Goal: Information Seeking & Learning: Learn about a topic

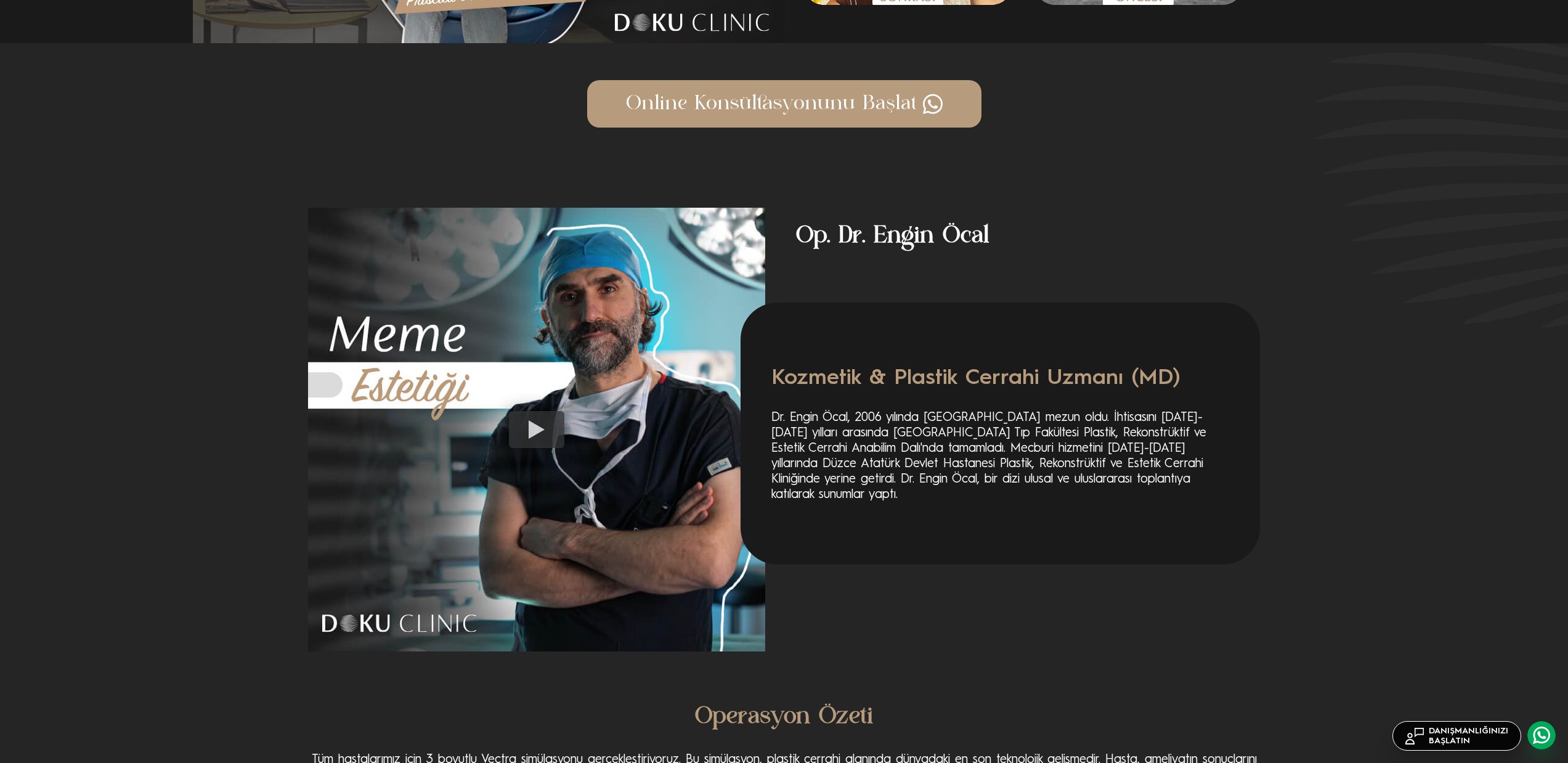
scroll to position [1682, 0]
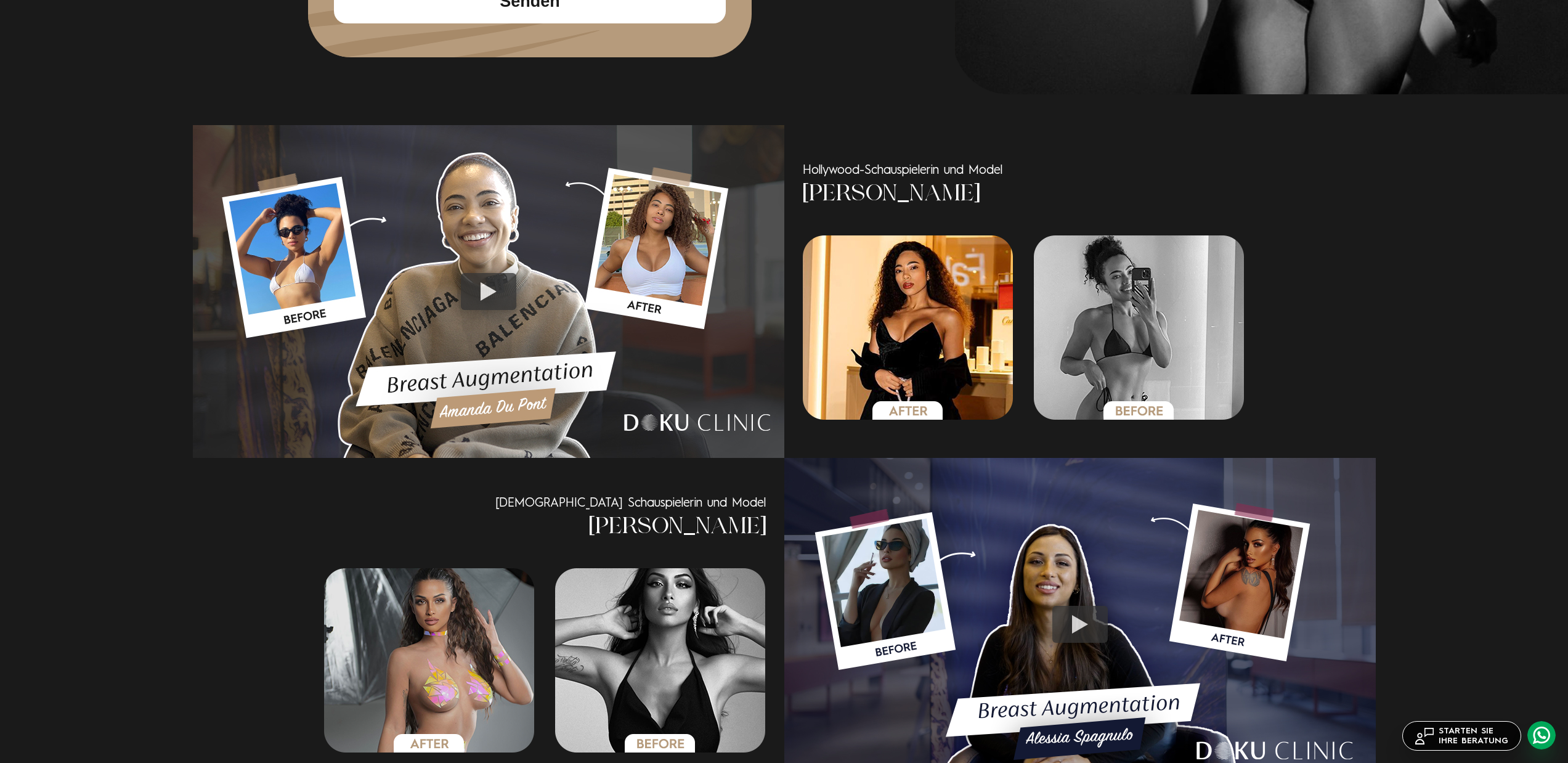
scroll to position [652, 0]
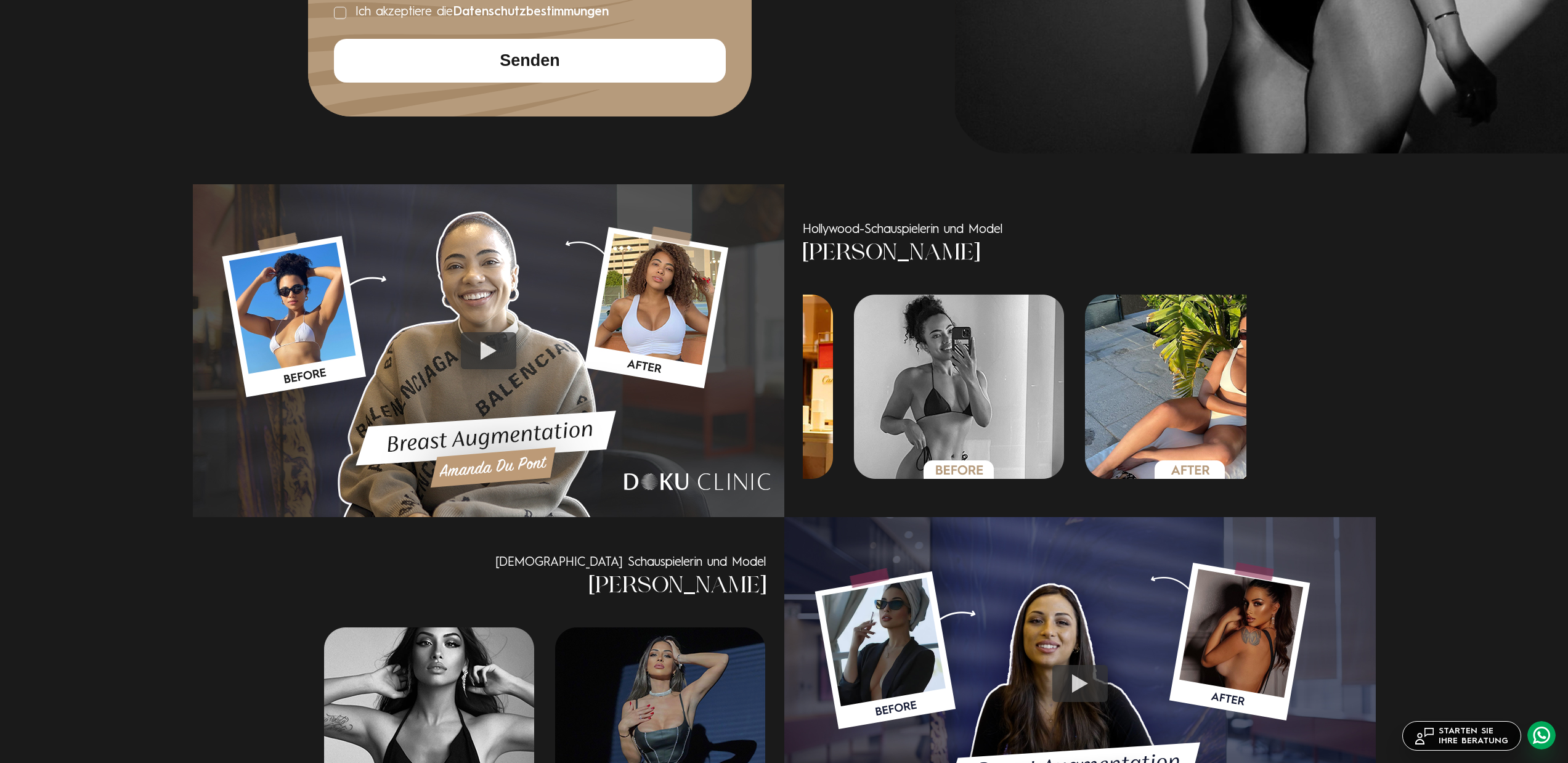
click at [935, 383] on img "4 / 6" at bounding box center [959, 386] width 211 height 184
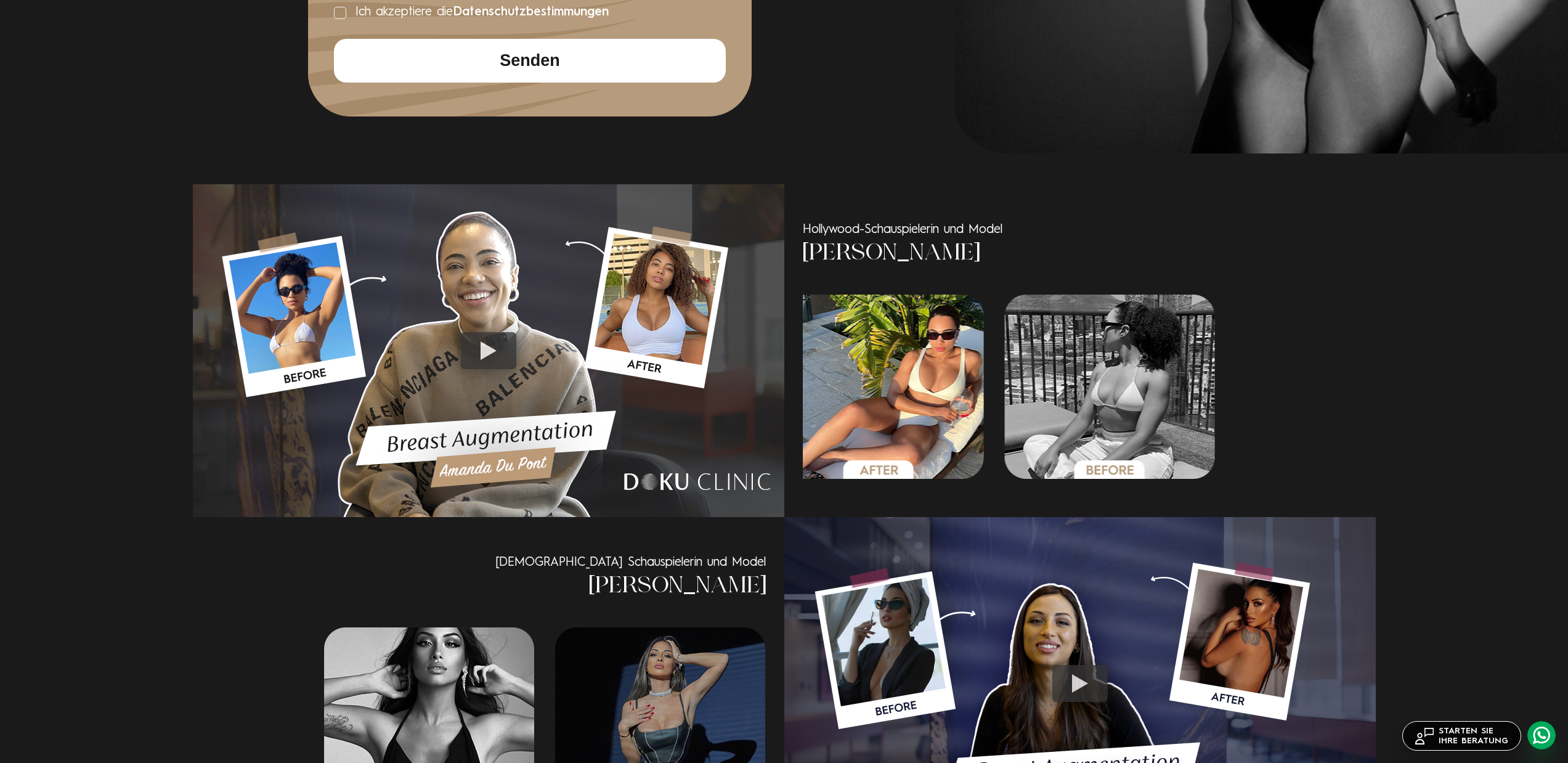
click at [894, 385] on img "5 / 6" at bounding box center [879, 386] width 211 height 184
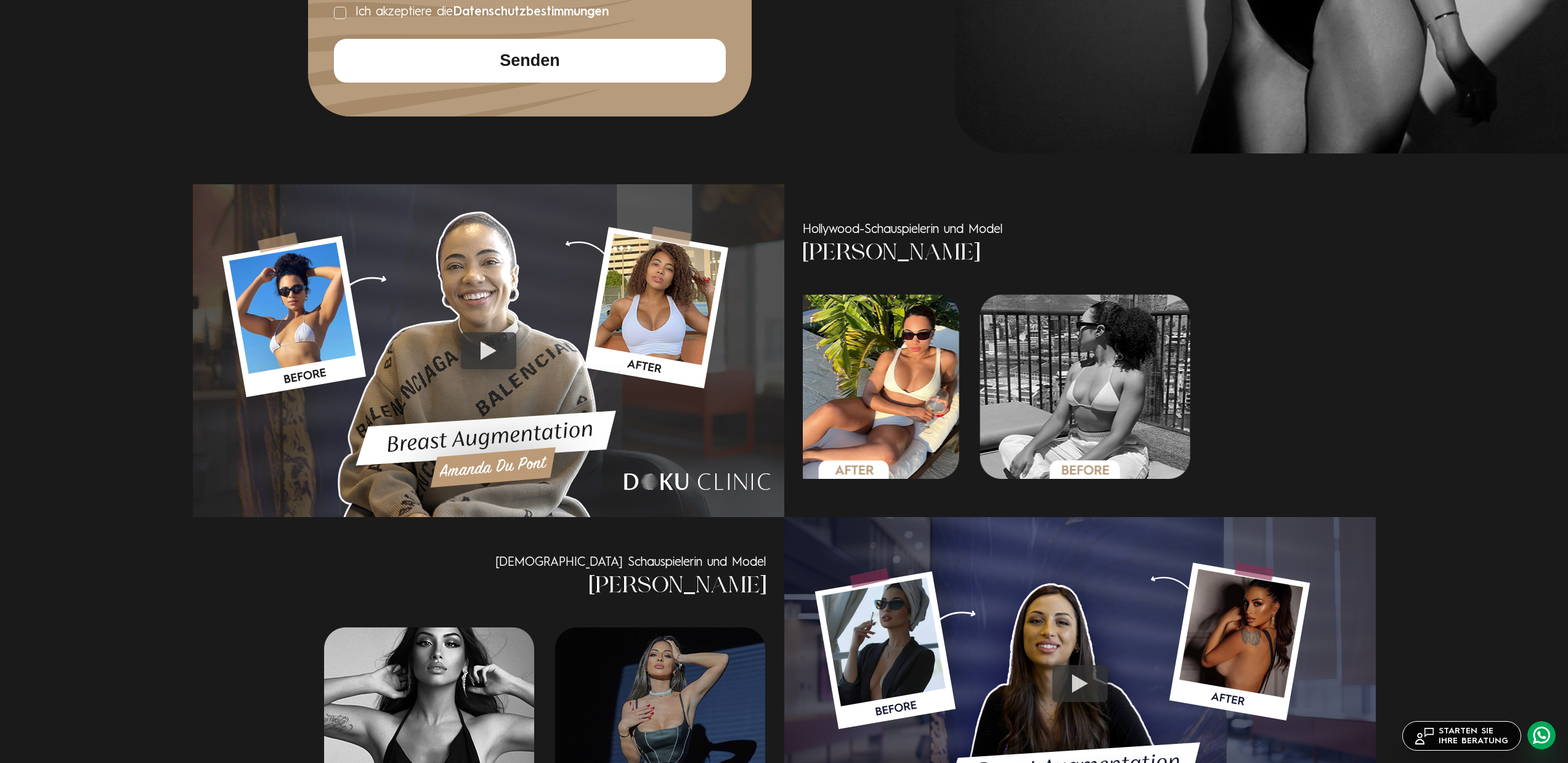
click at [268, 395] on div at bounding box center [46, 386] width 443 height 184
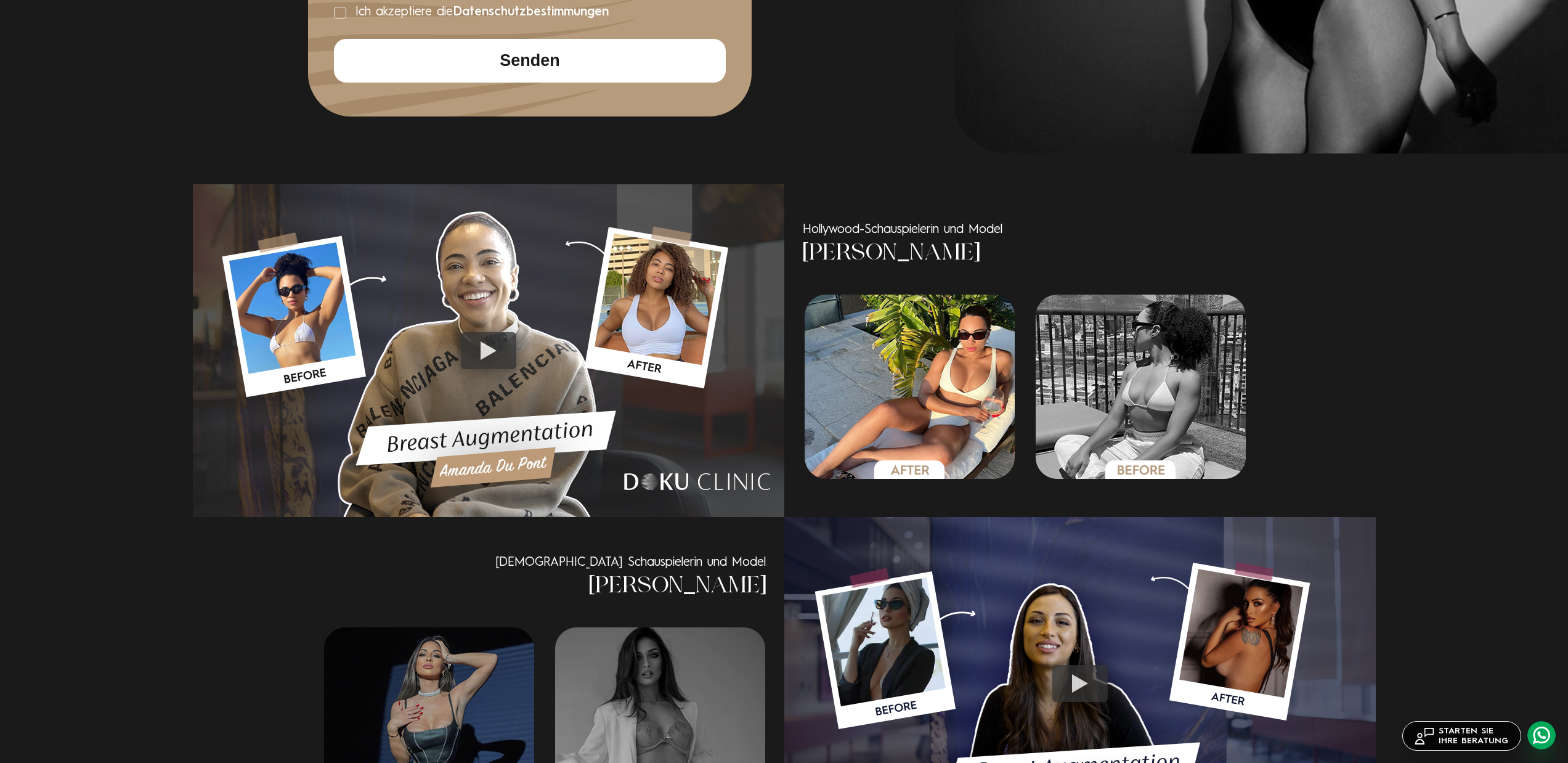
click at [1015, 387] on img "5 / 6" at bounding box center [910, 386] width 211 height 184
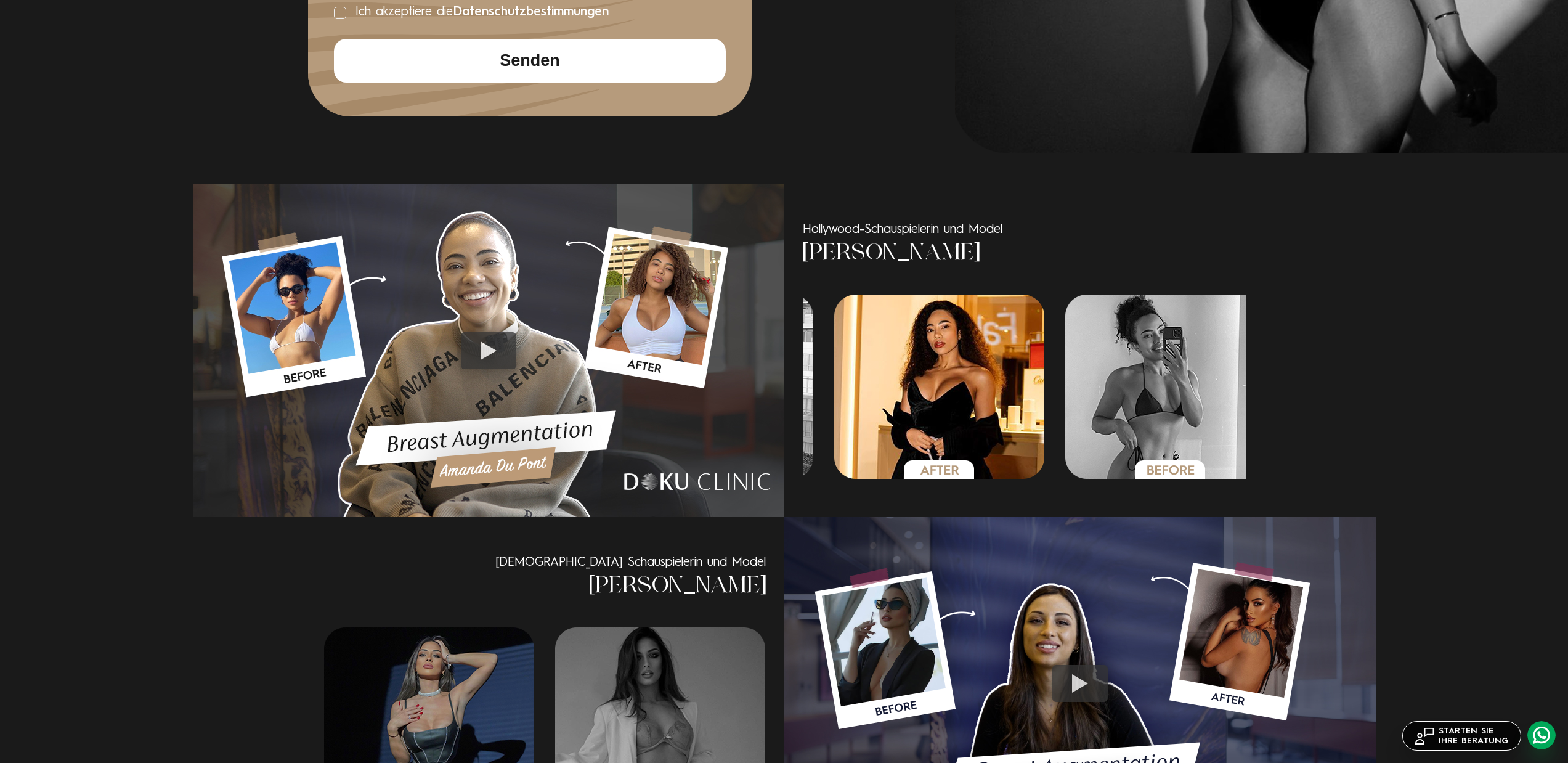
click at [1045, 383] on img "3 / 6" at bounding box center [940, 386] width 211 height 184
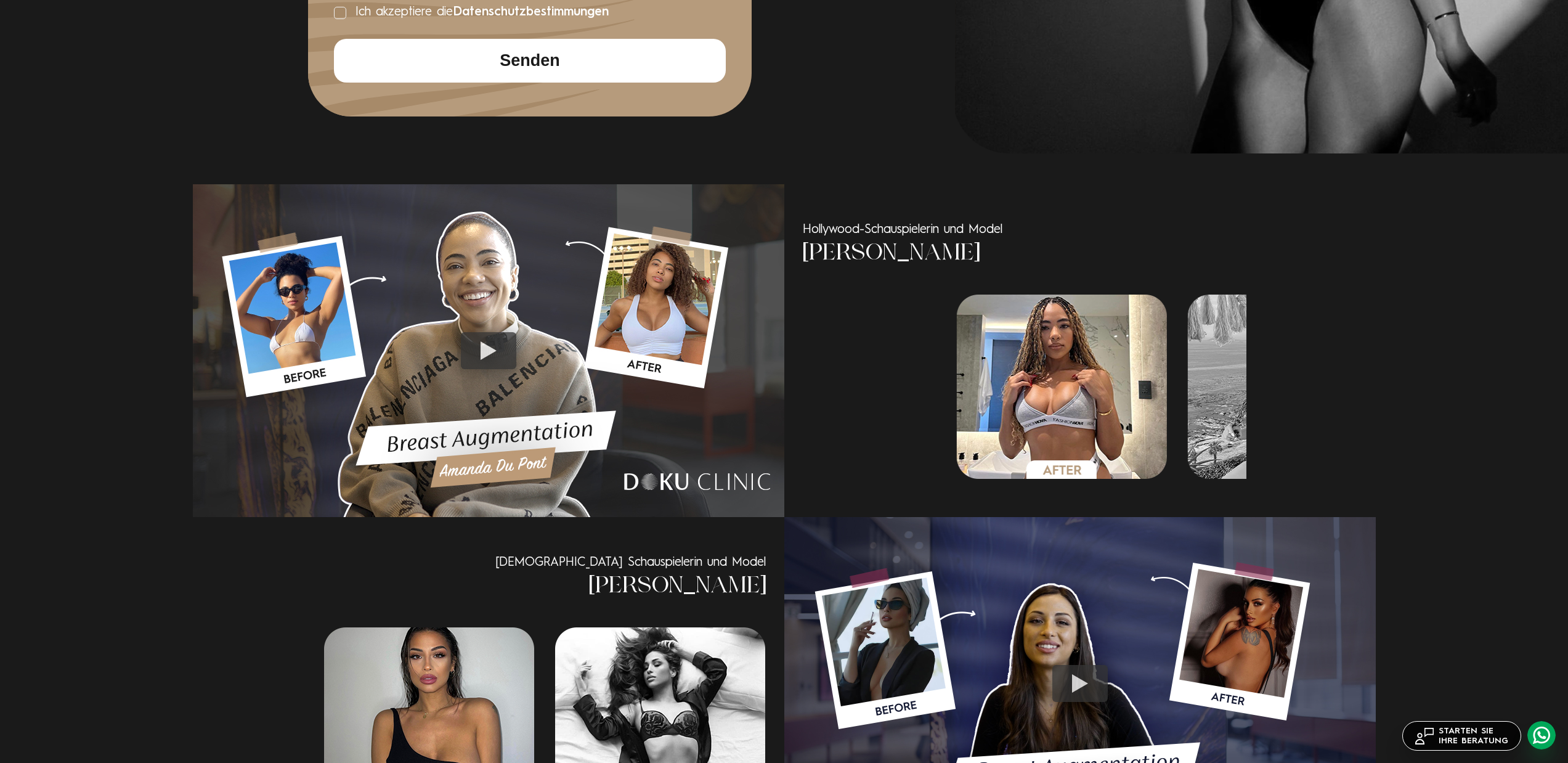
click at [1501, 370] on section "Hollywood-Schauspielerin und Model Amanda Du Pont Hollywood-Schauspielerin und …" at bounding box center [784, 668] width 1568 height 1029
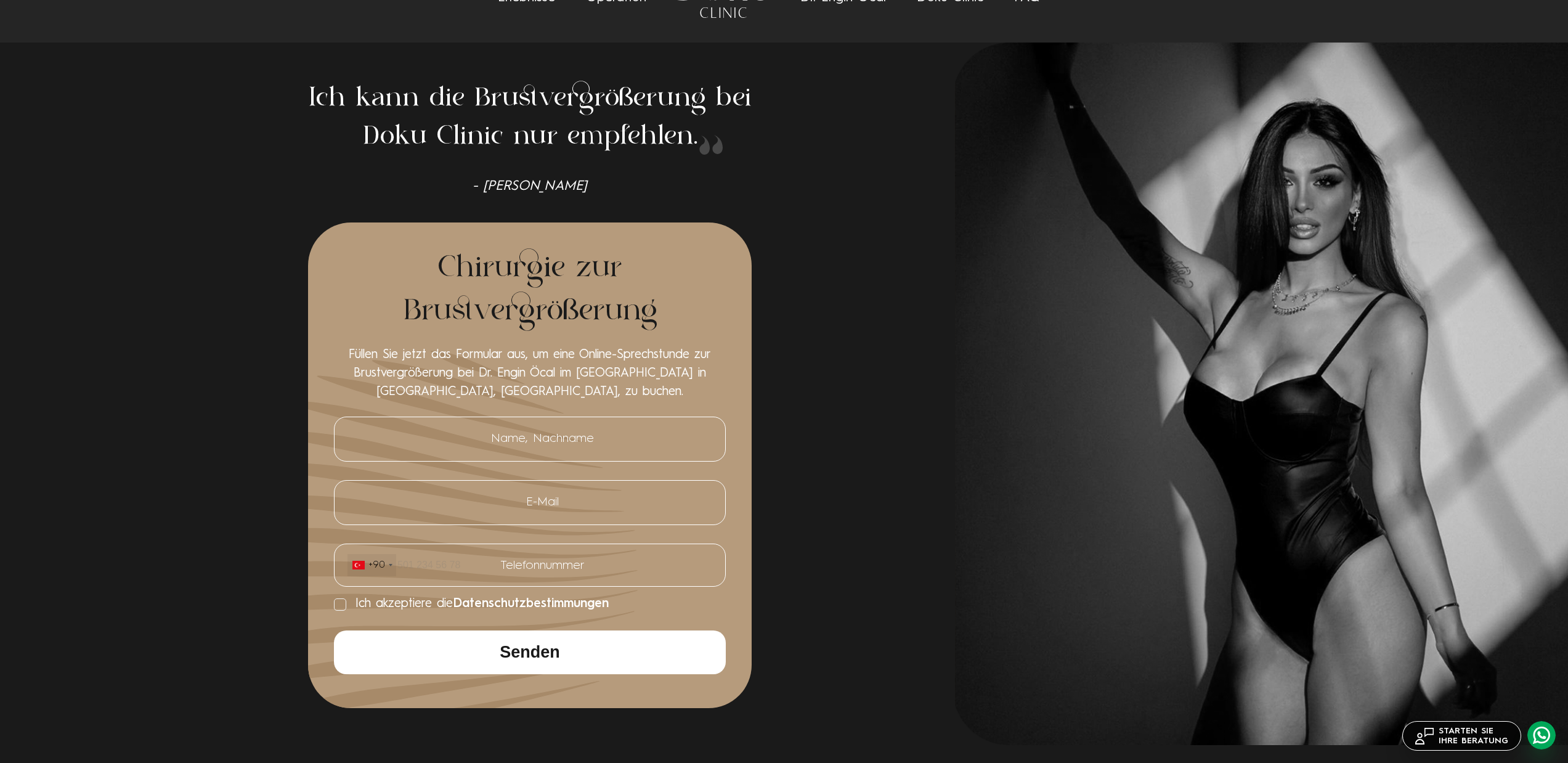
scroll to position [0, 0]
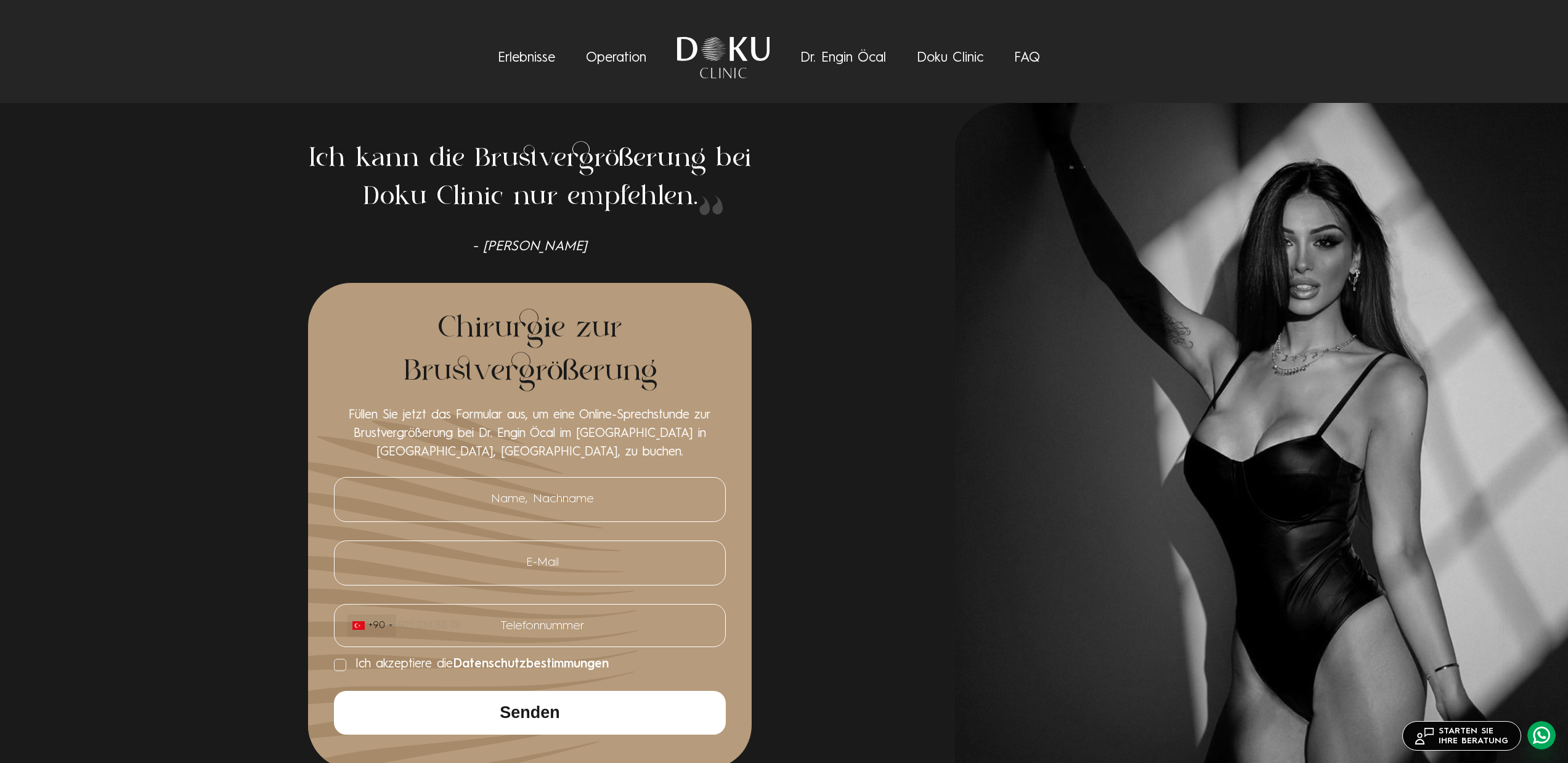
click at [619, 54] on link "Operation" at bounding box center [616, 57] width 60 height 14
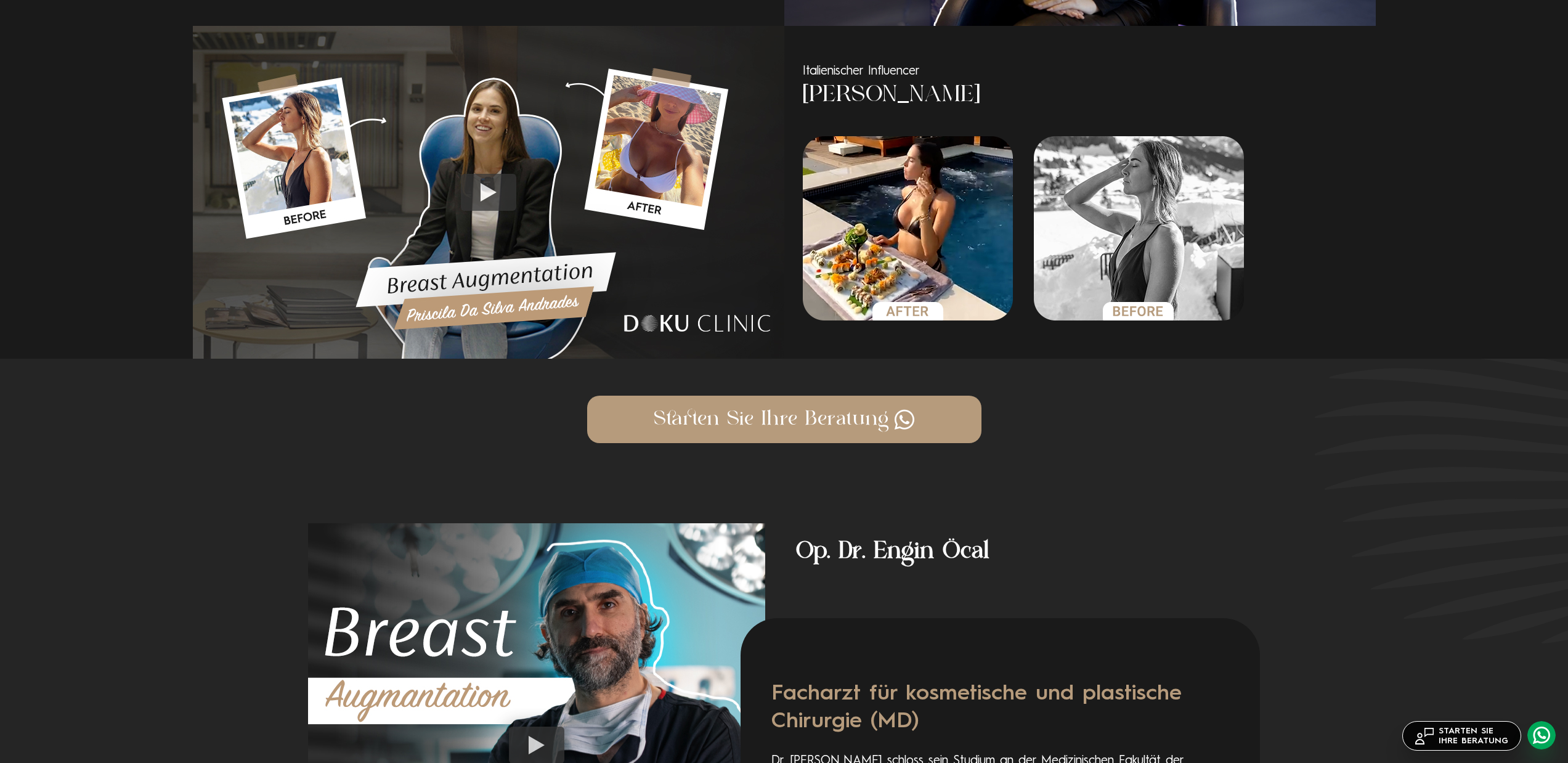
scroll to position [827, 0]
